Goal: Information Seeking & Learning: Understand process/instructions

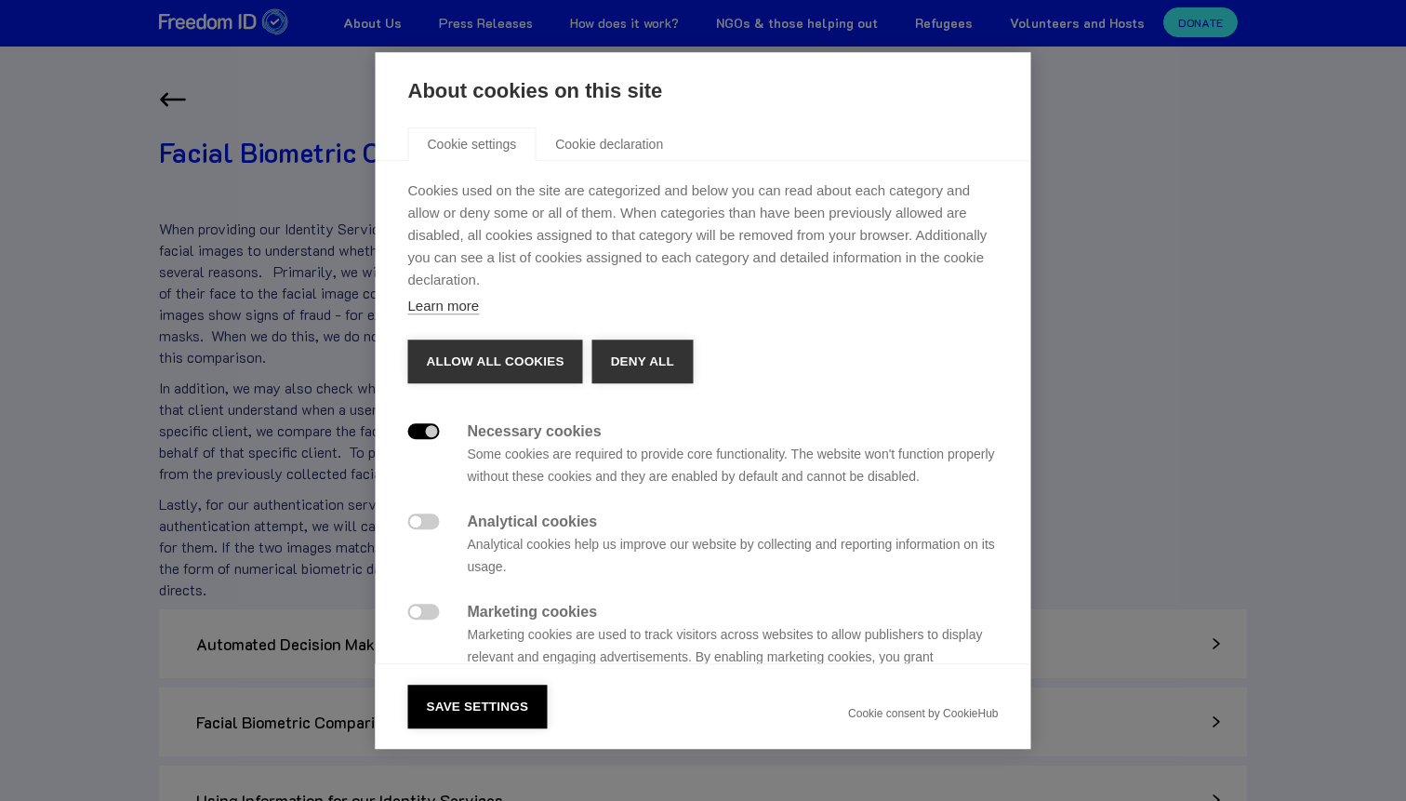
click at [291, 148] on div "About cookies on this site Cookie settings Cookie declaration Cookies used on t…" at bounding box center [703, 400] width 1406 height 801
click at [495, 344] on button "Allow all cookies" at bounding box center [495, 361] width 175 height 45
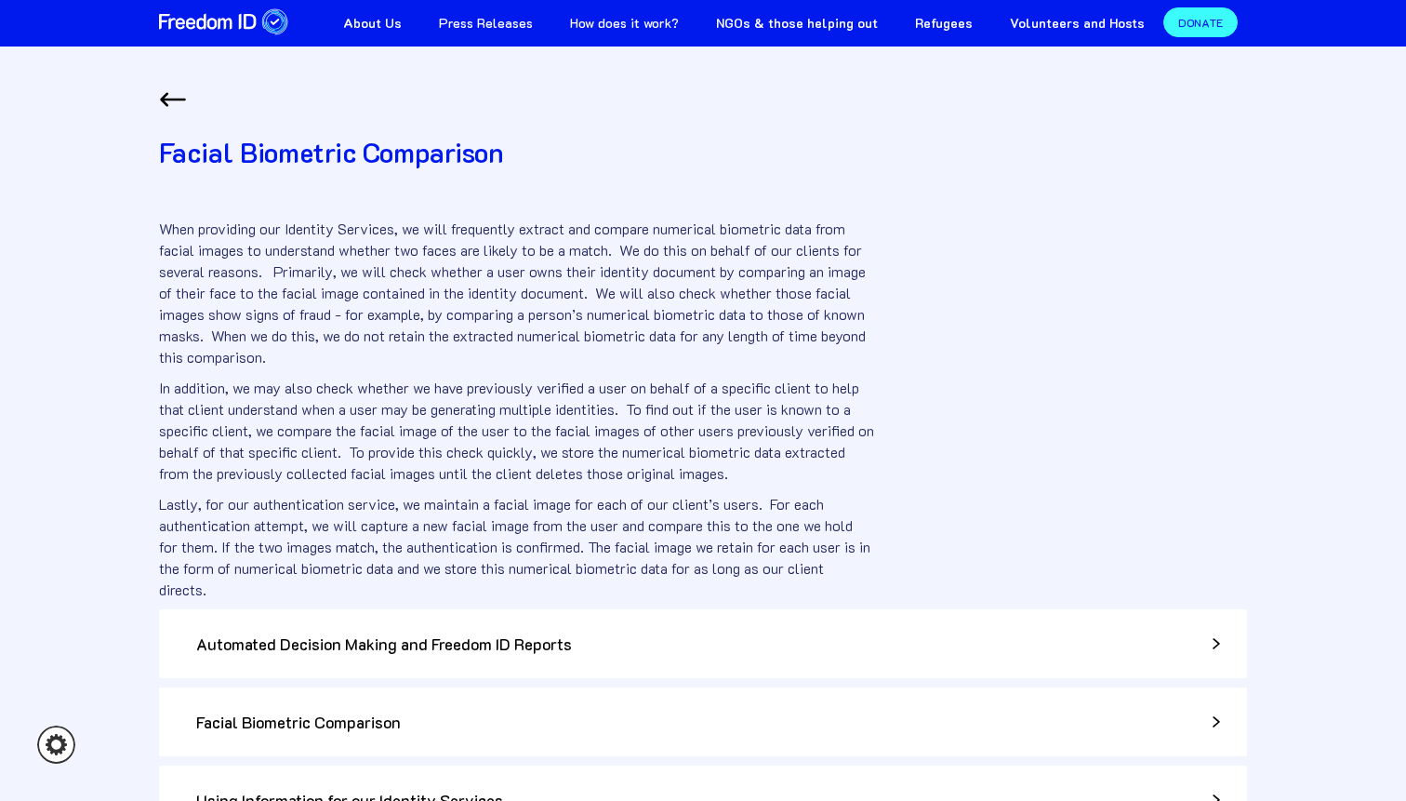
click at [221, 17] on img "home" at bounding box center [224, 21] width 130 height 29
click at [196, 92] on div at bounding box center [703, 100] width 1088 height 28
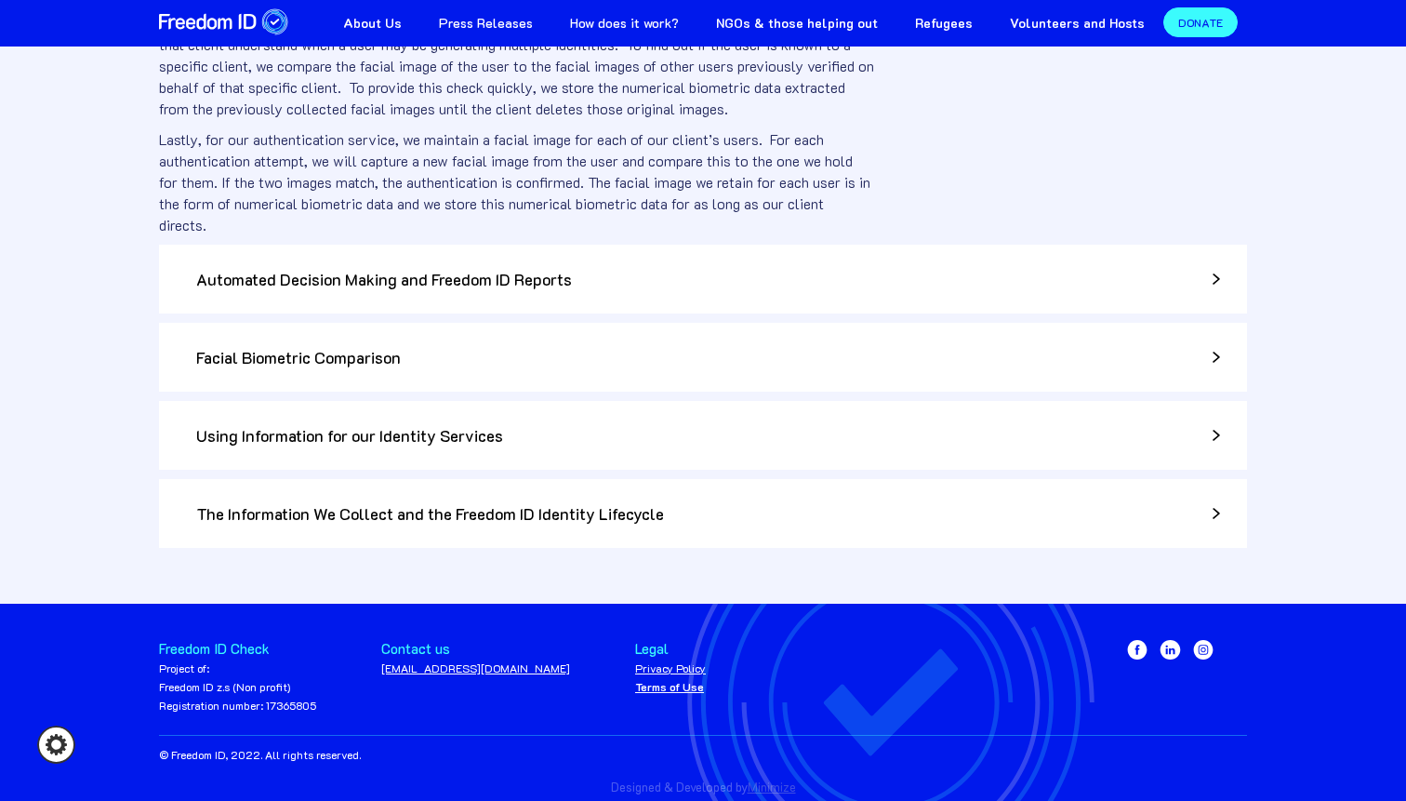
click at [339, 271] on h3 "Automated Decision Making and Freedom ID Reports" at bounding box center [659, 279] width 927 height 28
click at [280, 349] on h3 "Facial Biometric Comparison" at bounding box center [659, 357] width 927 height 28
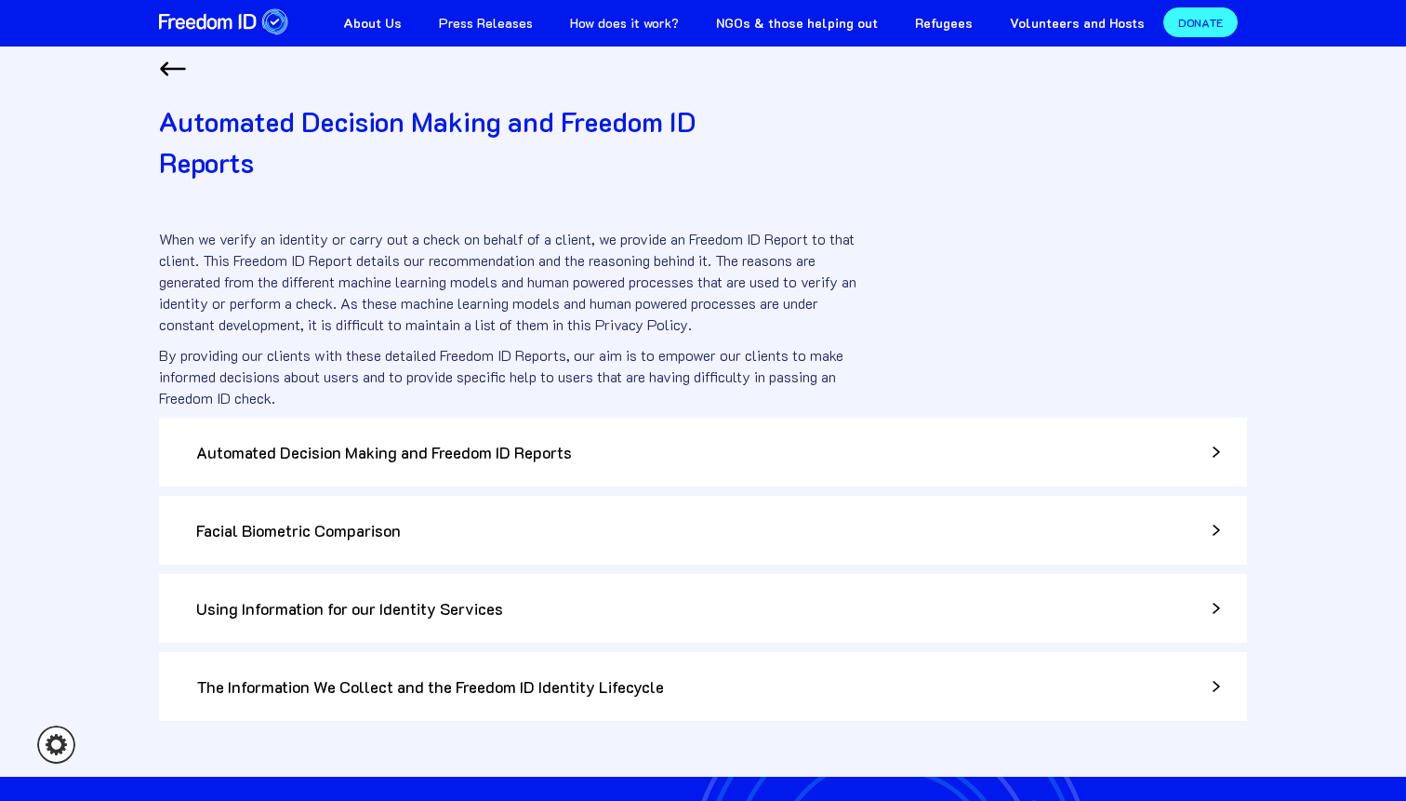
scroll to position [34, 0]
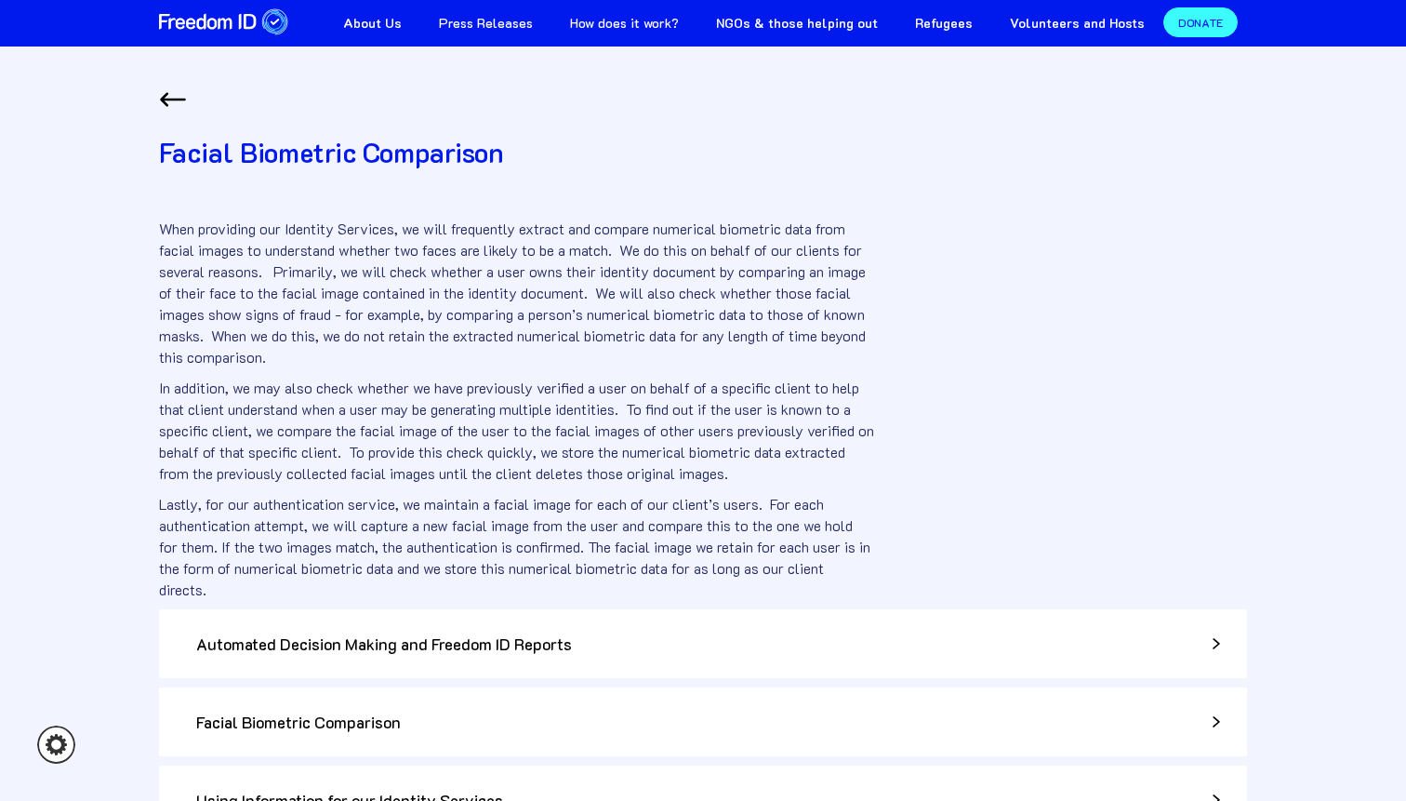
click at [655, 21] on link "How does it work?" at bounding box center [624, 21] width 146 height 42
